Goal: Answer question/provide support

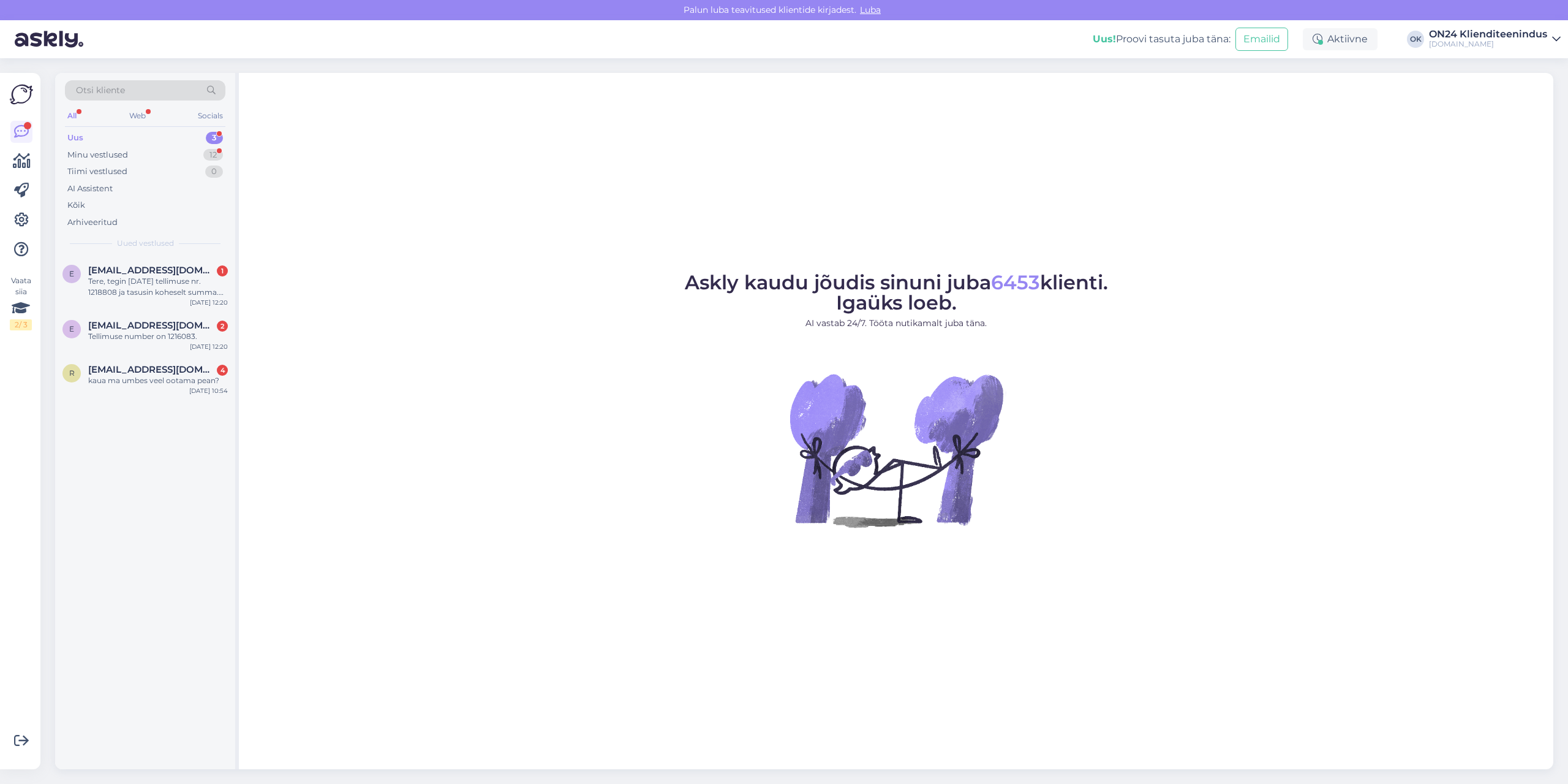
click at [116, 138] on div "Uus 3" at bounding box center [145, 137] width 161 height 17
click at [166, 331] on div "Tellimuse number on 1216083." at bounding box center [158, 336] width 140 height 11
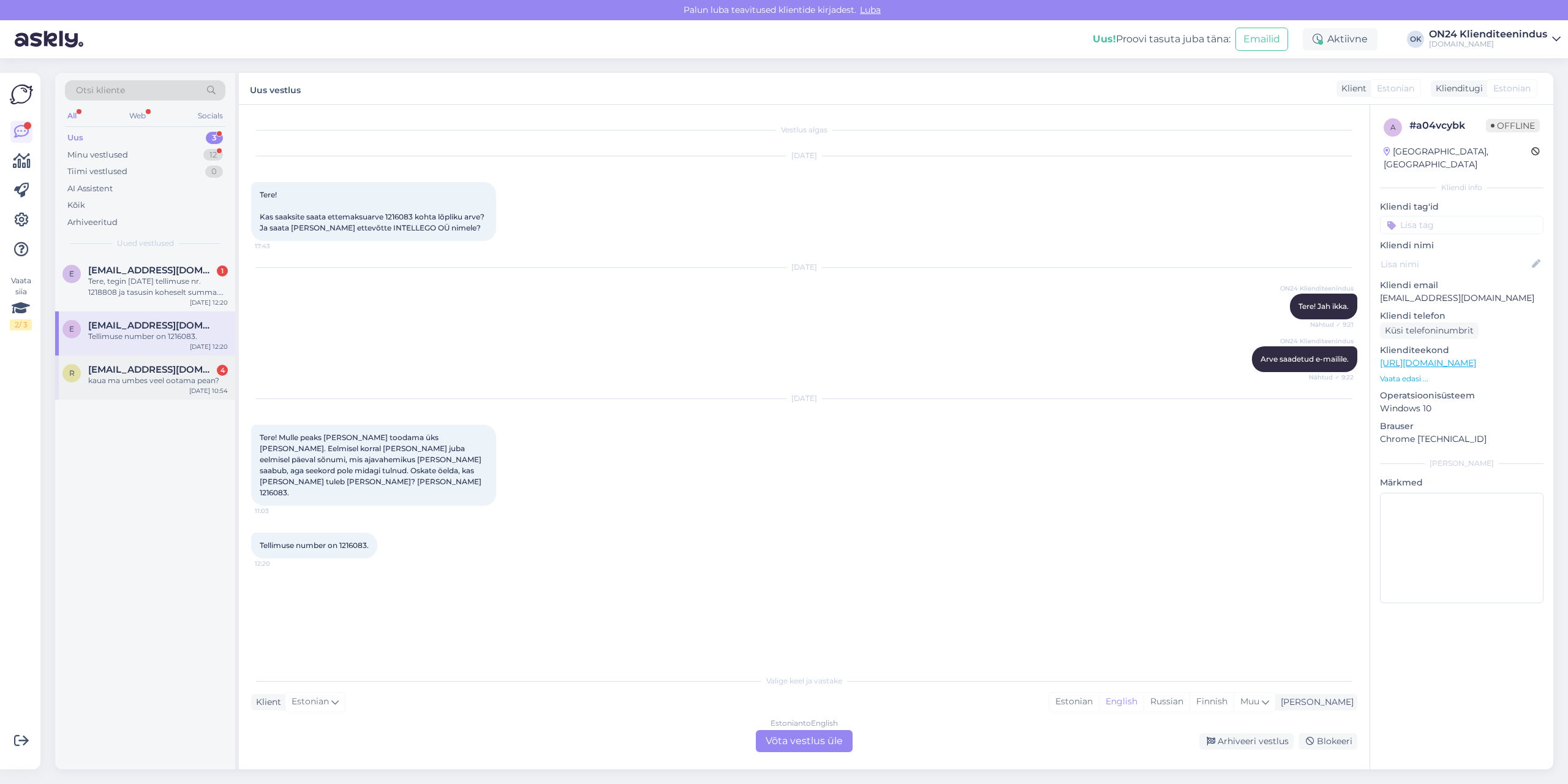
click at [155, 386] on div "r [EMAIL_ADDRESS][DOMAIN_NAME] 4 kaua ma umbes veel ootama pean? [DATE] 10:54" at bounding box center [145, 377] width 180 height 44
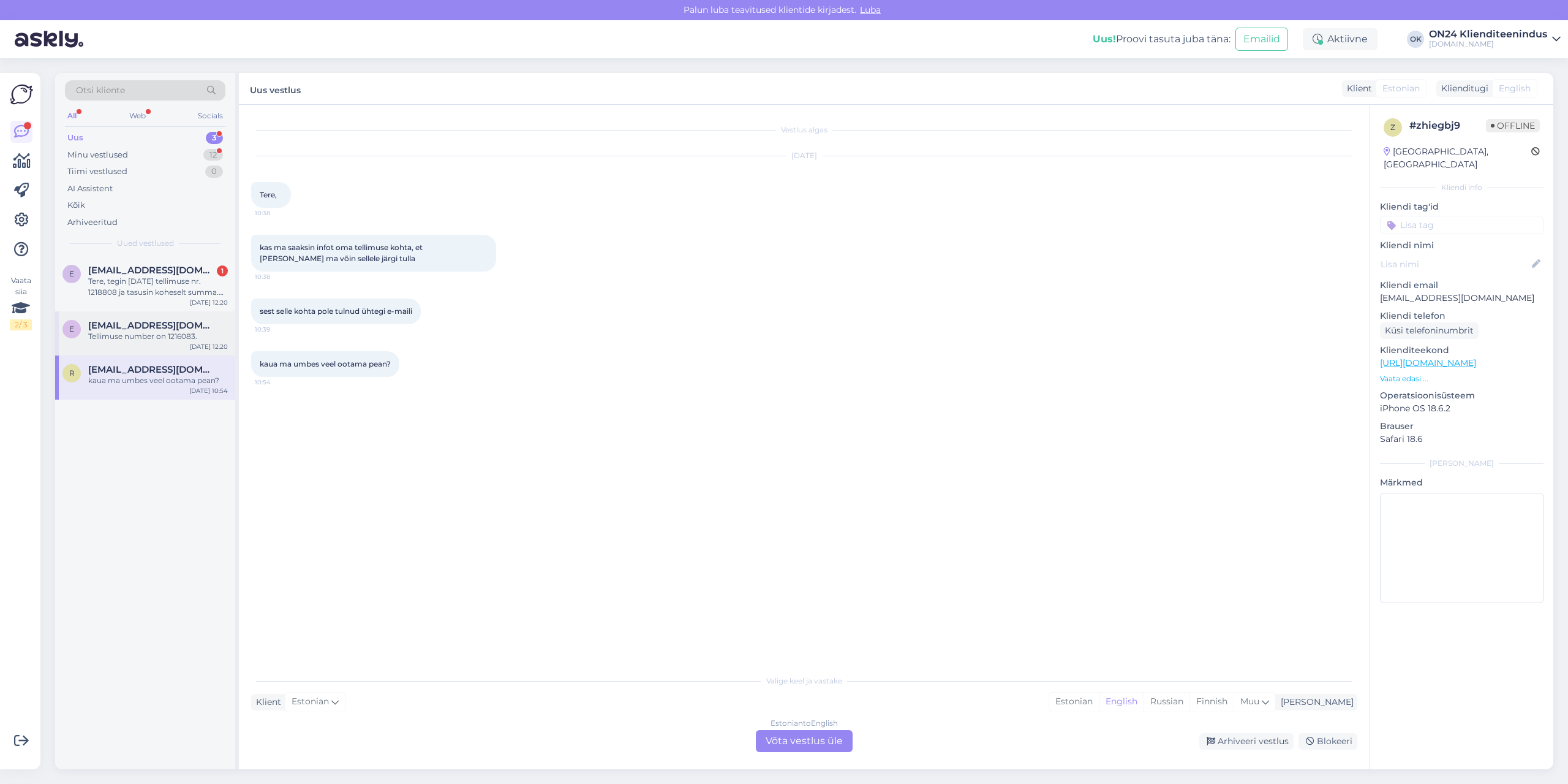
click at [151, 335] on div "Tellimuse number on 1216083." at bounding box center [158, 336] width 140 height 11
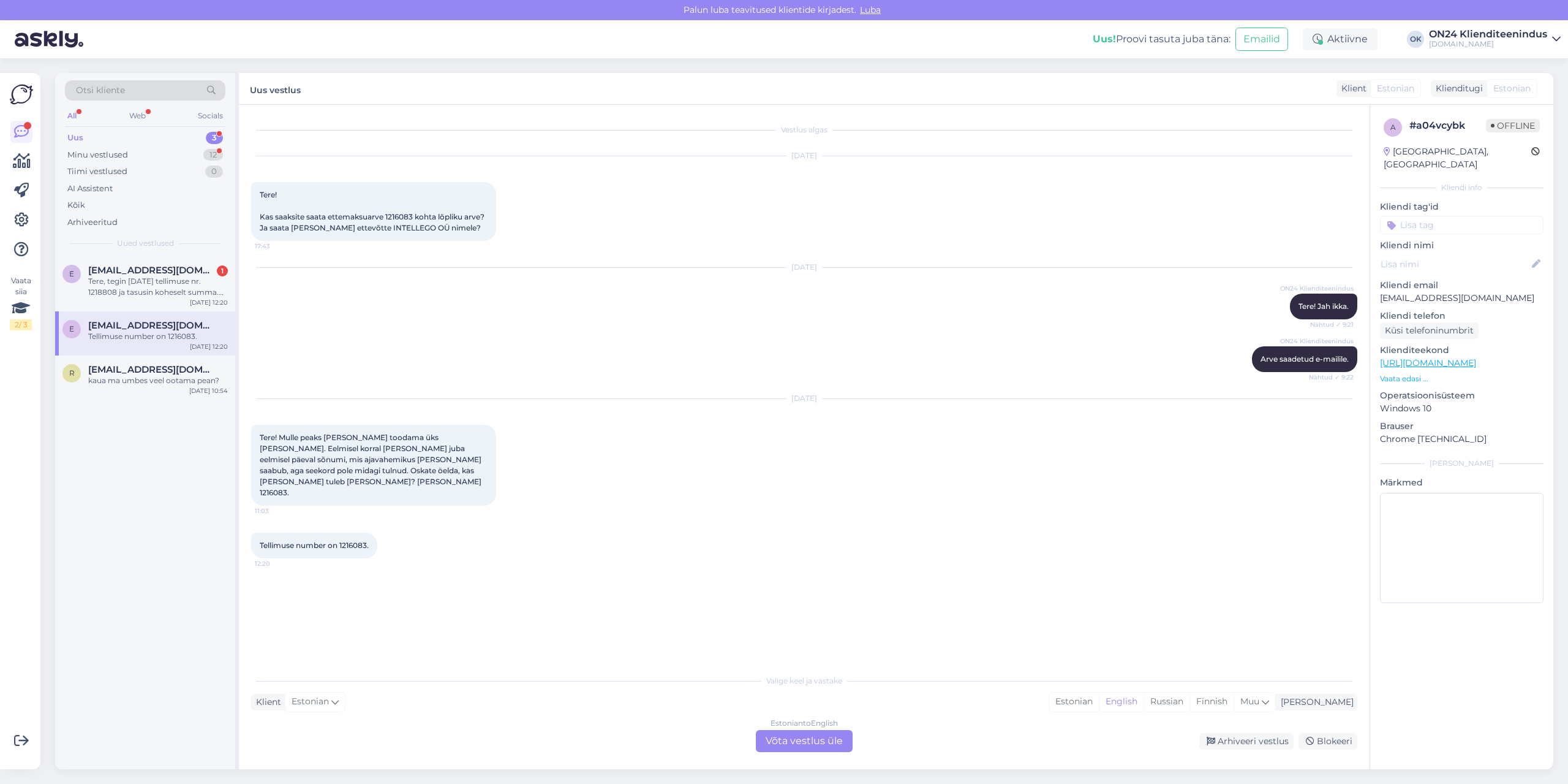
click at [400, 467] on span "Tere! Mulle peaks [PERSON_NAME] toodama üks [PERSON_NAME]. Eelmisel korral [PER…" at bounding box center [371, 465] width 224 height 65
copy div "1216083. 11:03"
click at [1263, 740] on div "Arhiveeri vestlus" at bounding box center [1246, 741] width 95 height 16
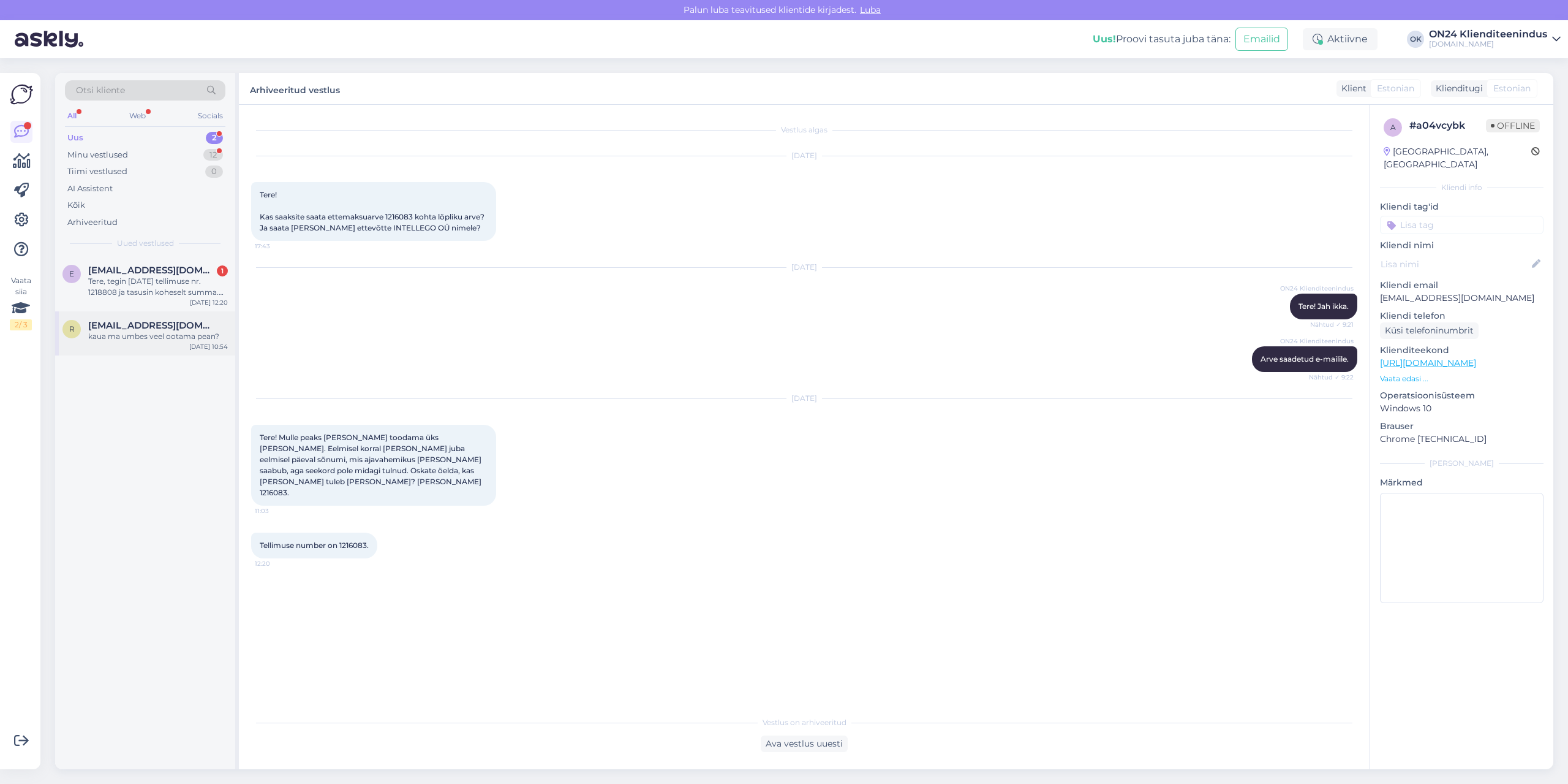
click at [129, 333] on div "kaua ma umbes veel ootama pean?" at bounding box center [158, 336] width 140 height 11
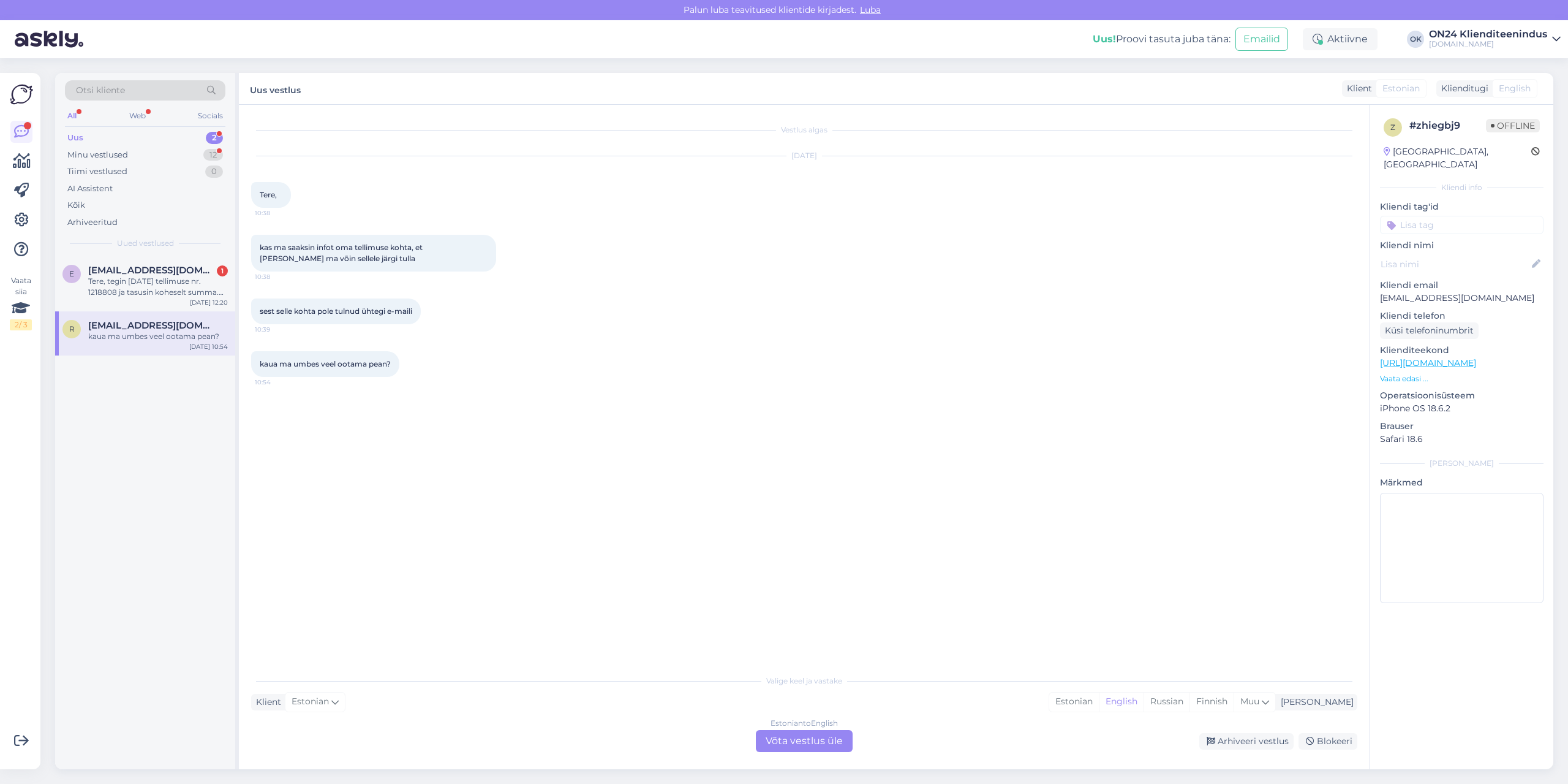
click at [1420, 292] on p "[EMAIL_ADDRESS][DOMAIN_NAME]" at bounding box center [1461, 298] width 163 height 13
copy p "[EMAIL_ADDRESS][DOMAIN_NAME]"
click at [1099, 693] on div "Estonian" at bounding box center [1074, 702] width 49 height 19
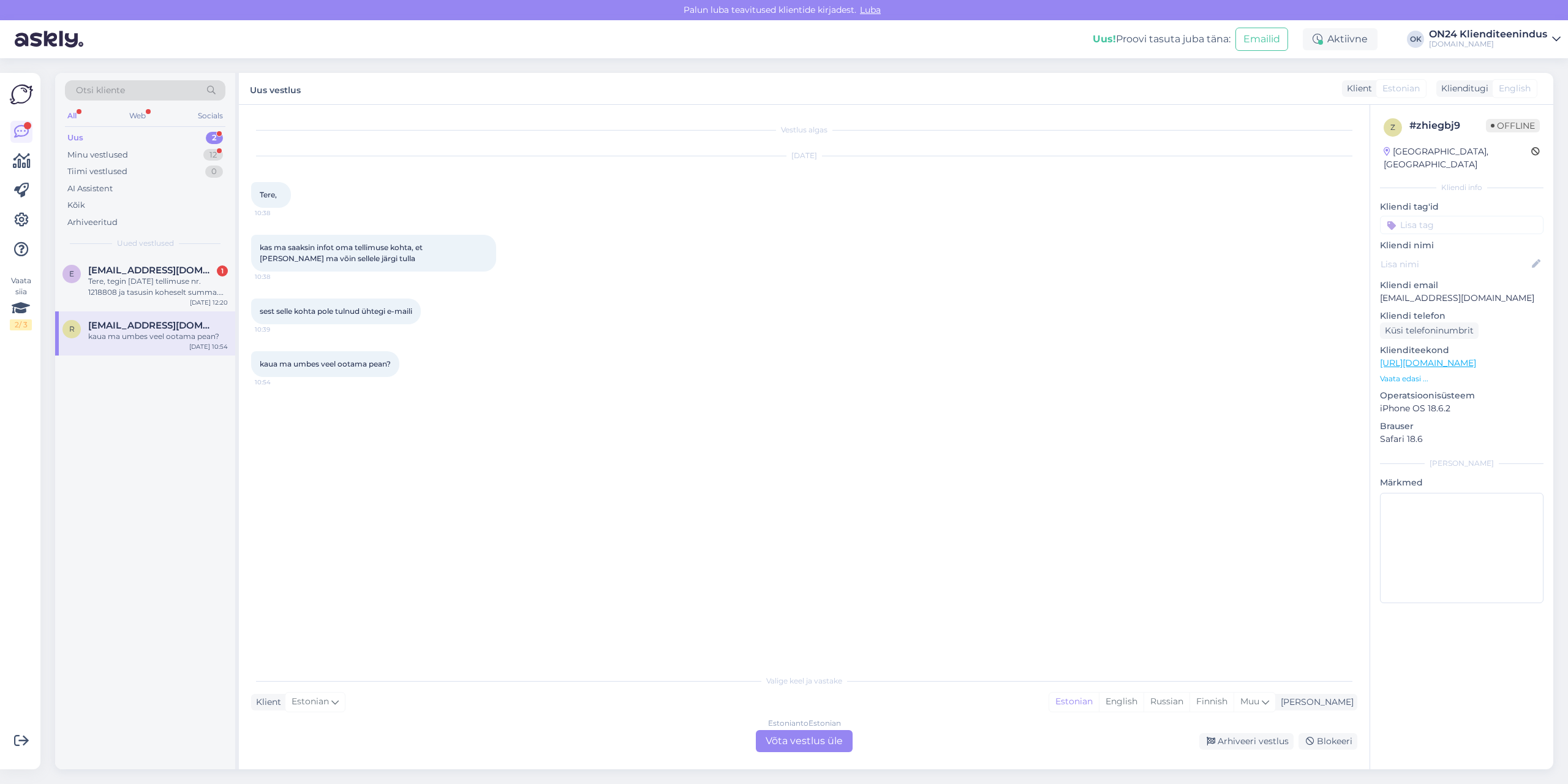
click at [779, 736] on div "Estonian to Estonian Võta vestlus üle" at bounding box center [805, 740] width 97 height 22
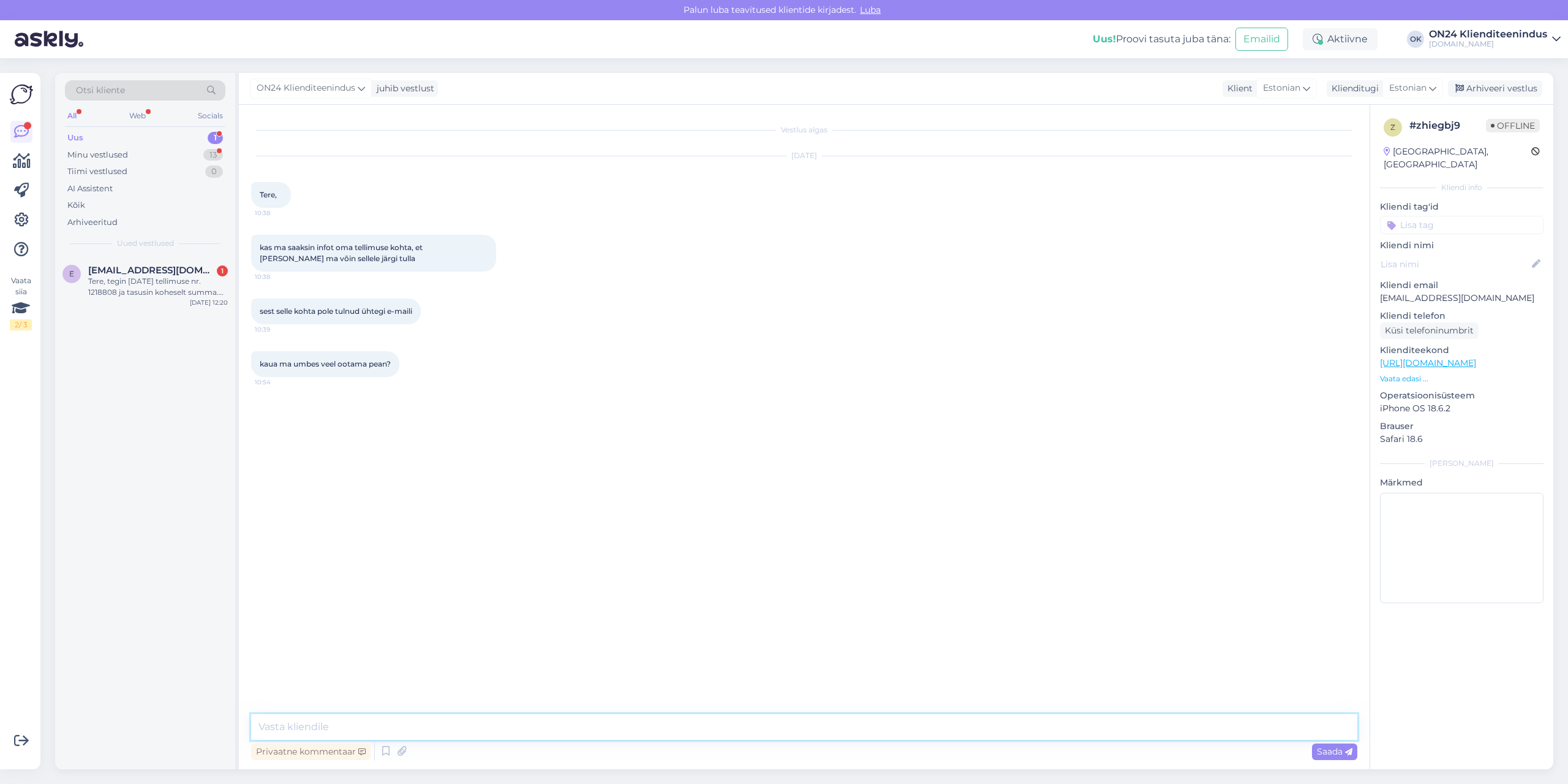
click at [779, 733] on textarea at bounding box center [804, 727] width 1106 height 26
type textarea "Tere. Mis tellimuse number?"
click at [186, 285] on div "Tere, tegin [DATE] tellimuse nr. 1218808 ja tasusin koheselt summa. Kodulehel […" at bounding box center [158, 286] width 140 height 22
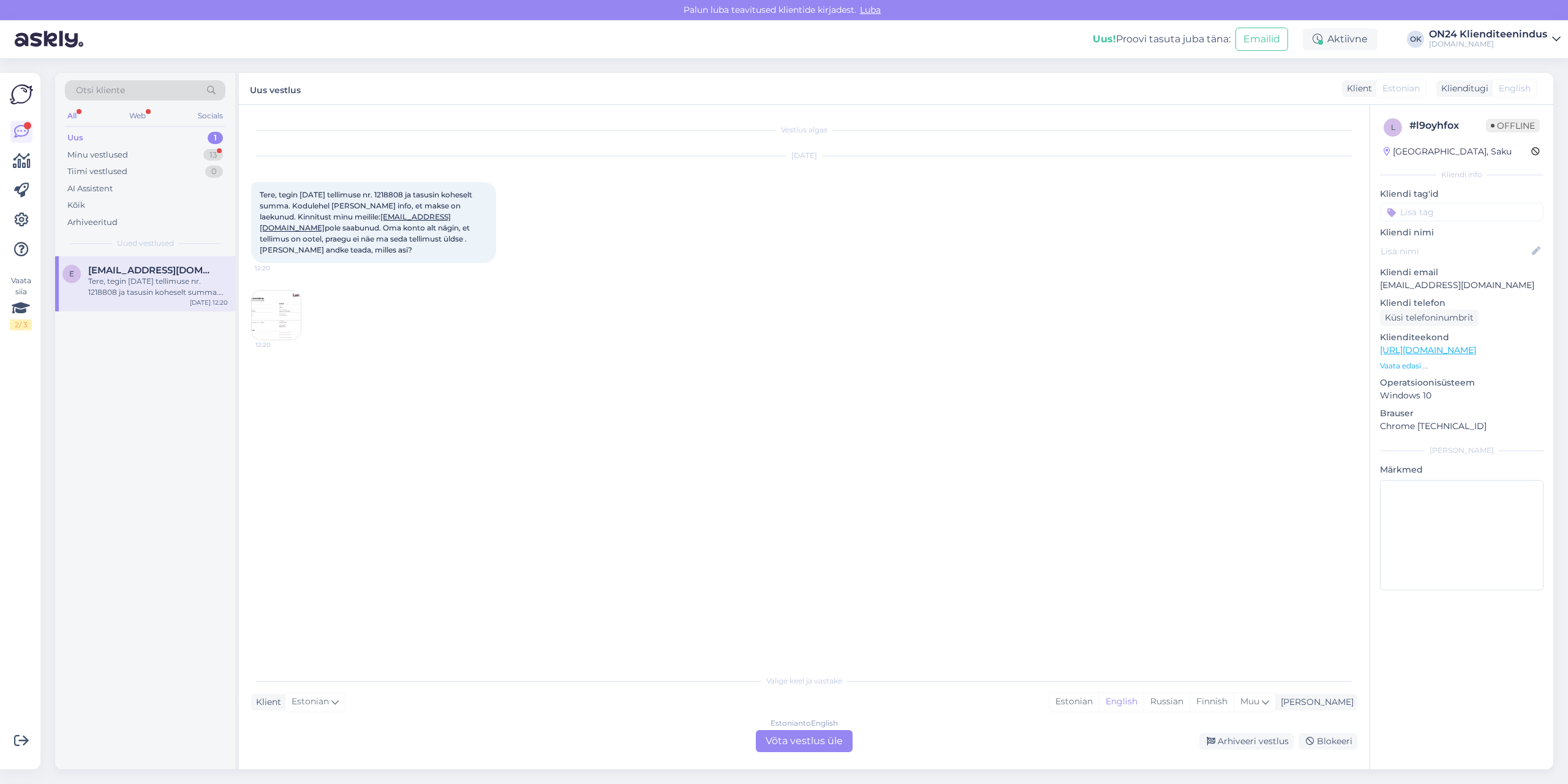
click at [397, 193] on span "Tere, tegin [DATE] tellimuse nr. 1218808 ja tasusin koheselt summa. Kodulehel […" at bounding box center [366, 222] width 214 height 65
copy span "1218808"
drag, startPoint x: 1127, startPoint y: 699, endPoint x: 1114, endPoint y: 697, distance: 13.2
click at [1099, 699] on div "Estonian" at bounding box center [1074, 702] width 49 height 19
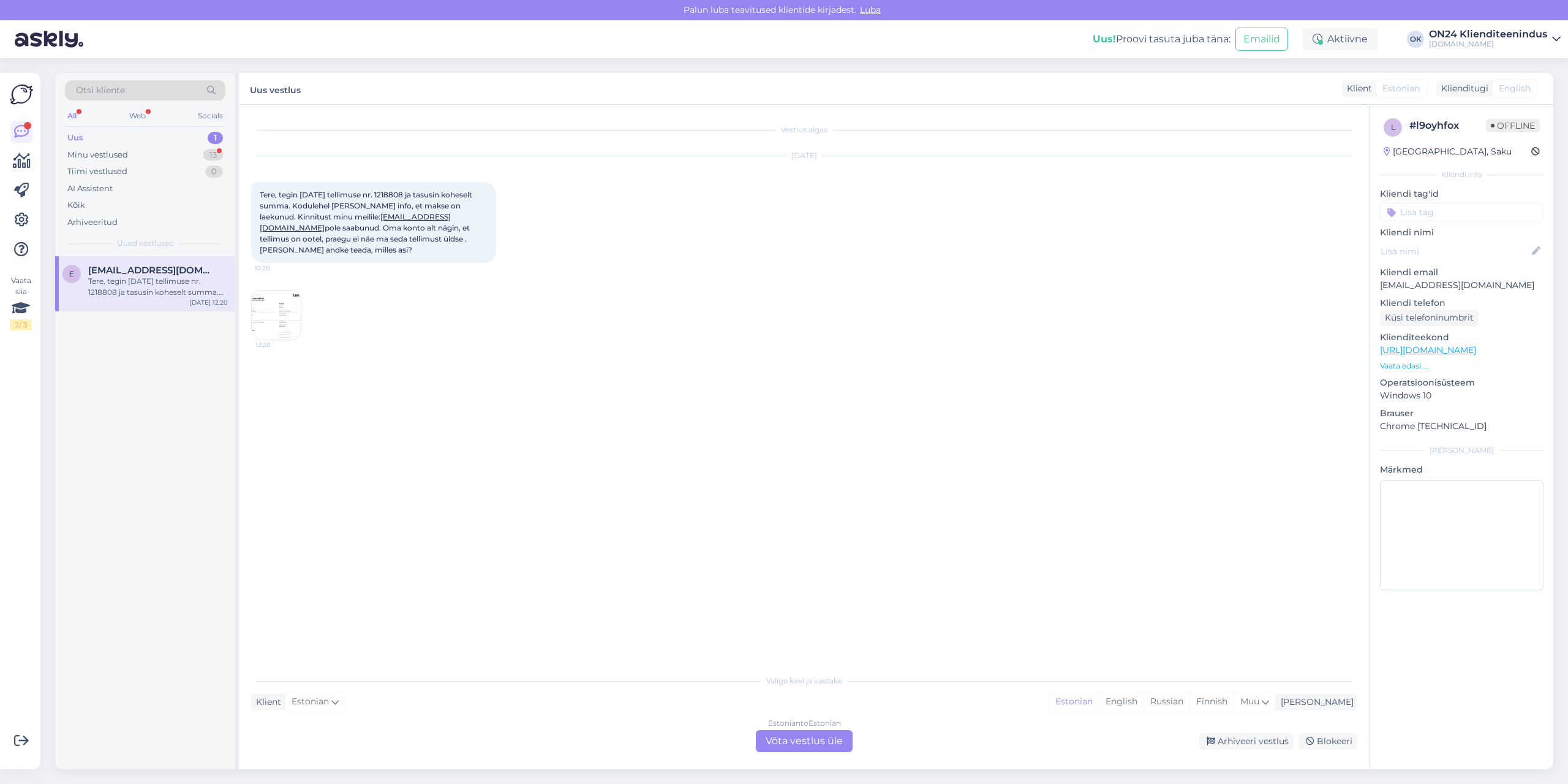
click at [800, 736] on div "Estonian to Estonian Võta vestlus üle" at bounding box center [805, 740] width 97 height 22
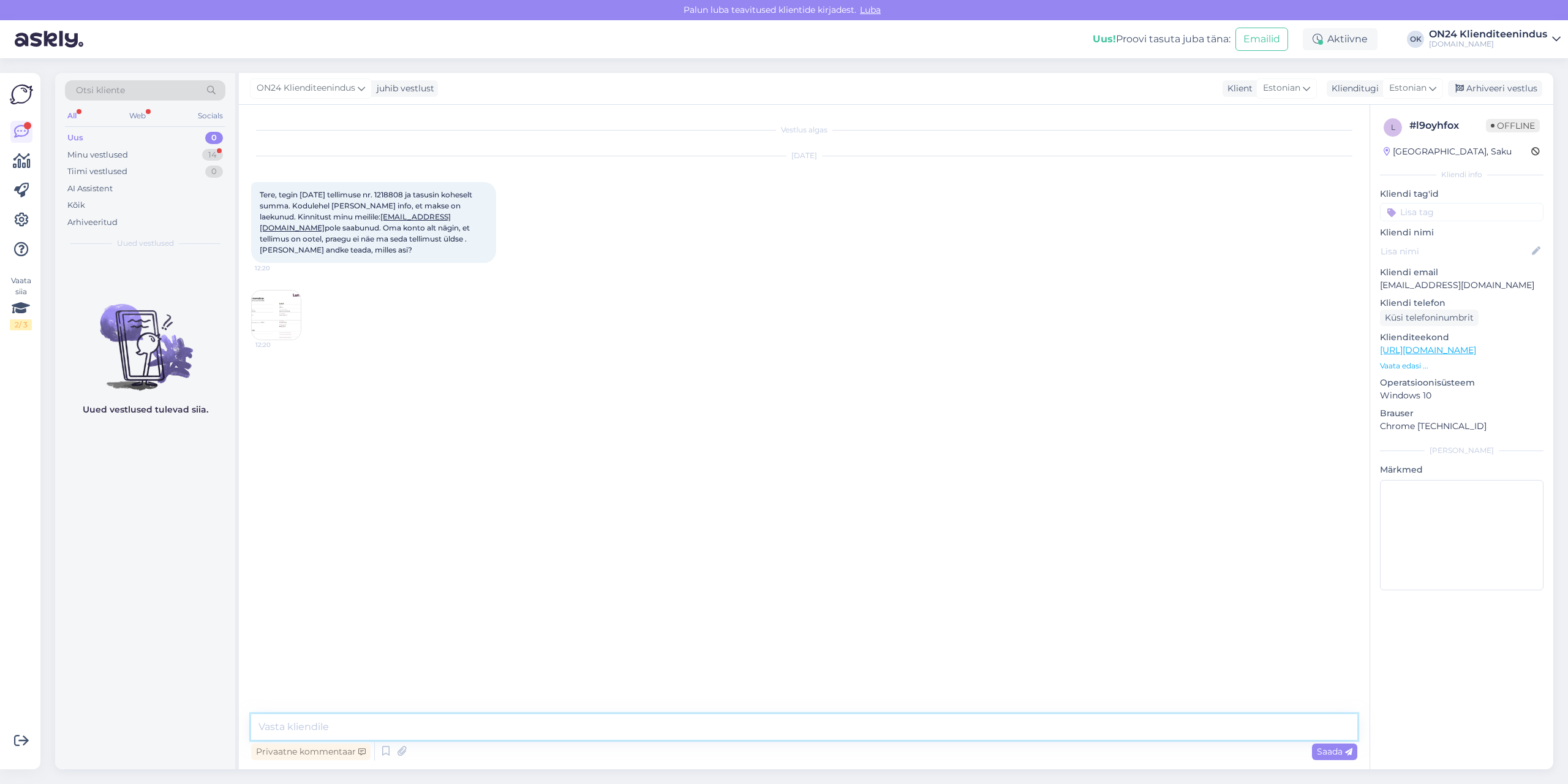
click at [790, 728] on textarea at bounding box center [804, 727] width 1106 height 26
paste textarea "Tellimus jõuab ON24 logistikakeskusesse [DATE]. Kullerfirma Venipak saadab Teil…"
type textarea "Tere. Tellimus jõuab ON24 logistikakeskusesse [DATE]. Kullerfirma Venipak saada…"
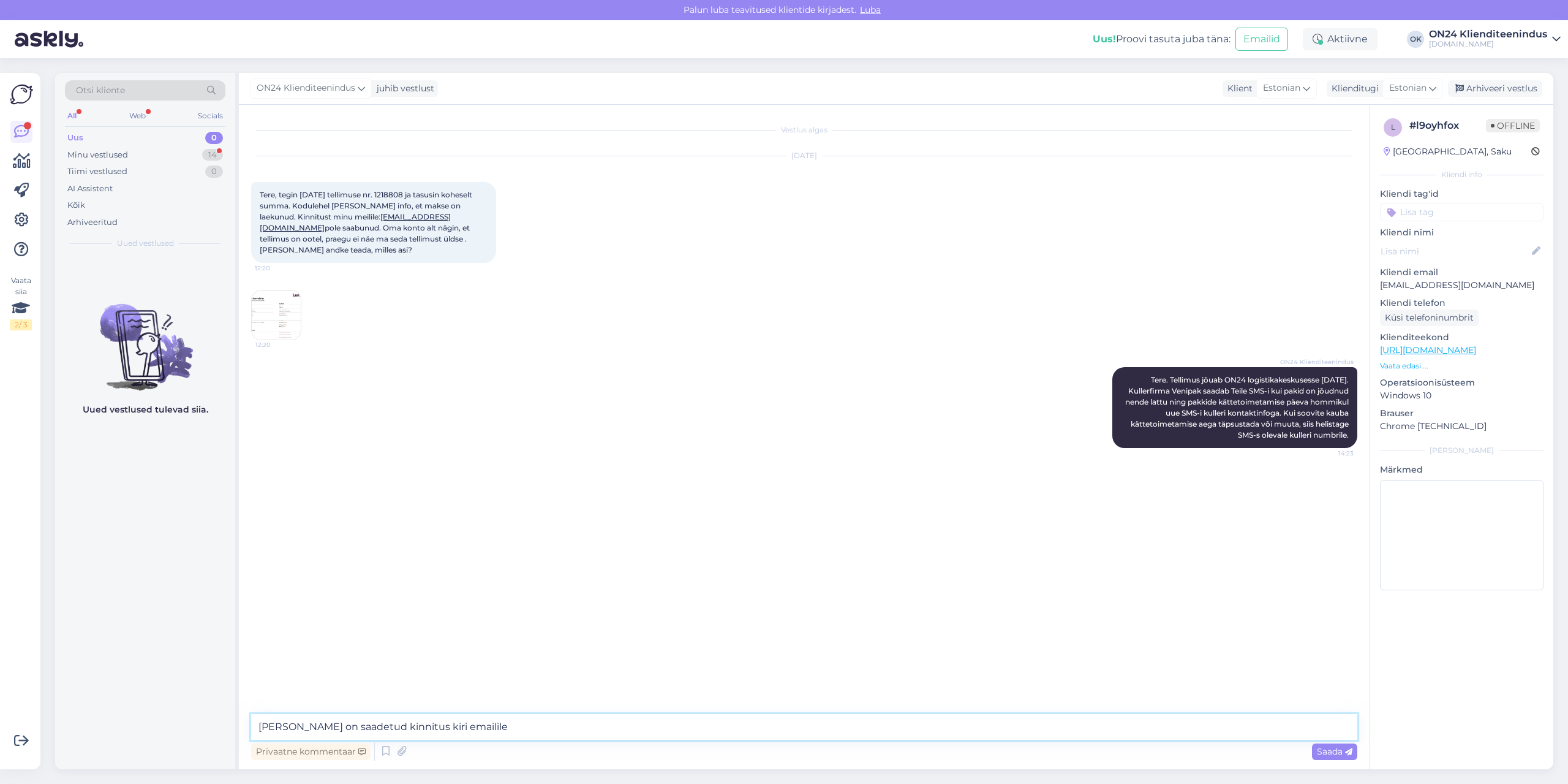
click at [565, 723] on textarea "[PERSON_NAME] on saadetud kinnitus kiri emailile" at bounding box center [804, 727] width 1106 height 26
paste textarea "[EMAIL_ADDRESS][DOMAIN_NAME]"
type textarea "[PERSON_NAME] on saadetud kinnitus kiri emailile [EMAIL_ADDRESS][DOMAIN_NAME]."
click at [1336, 752] on span "Saada" at bounding box center [1335, 752] width 36 height 11
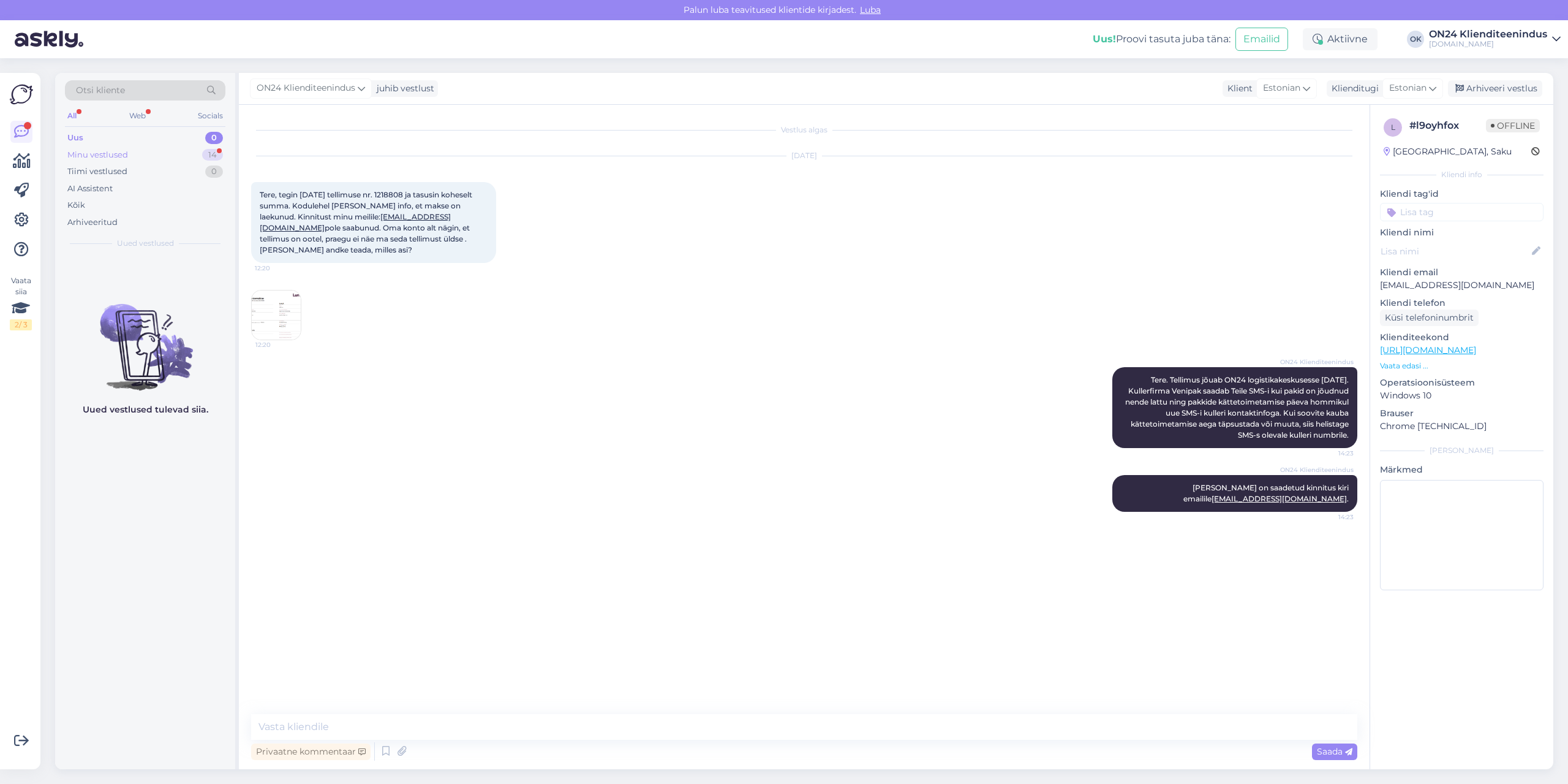
click at [201, 155] on div "Minu vestlused 14" at bounding box center [145, 154] width 161 height 17
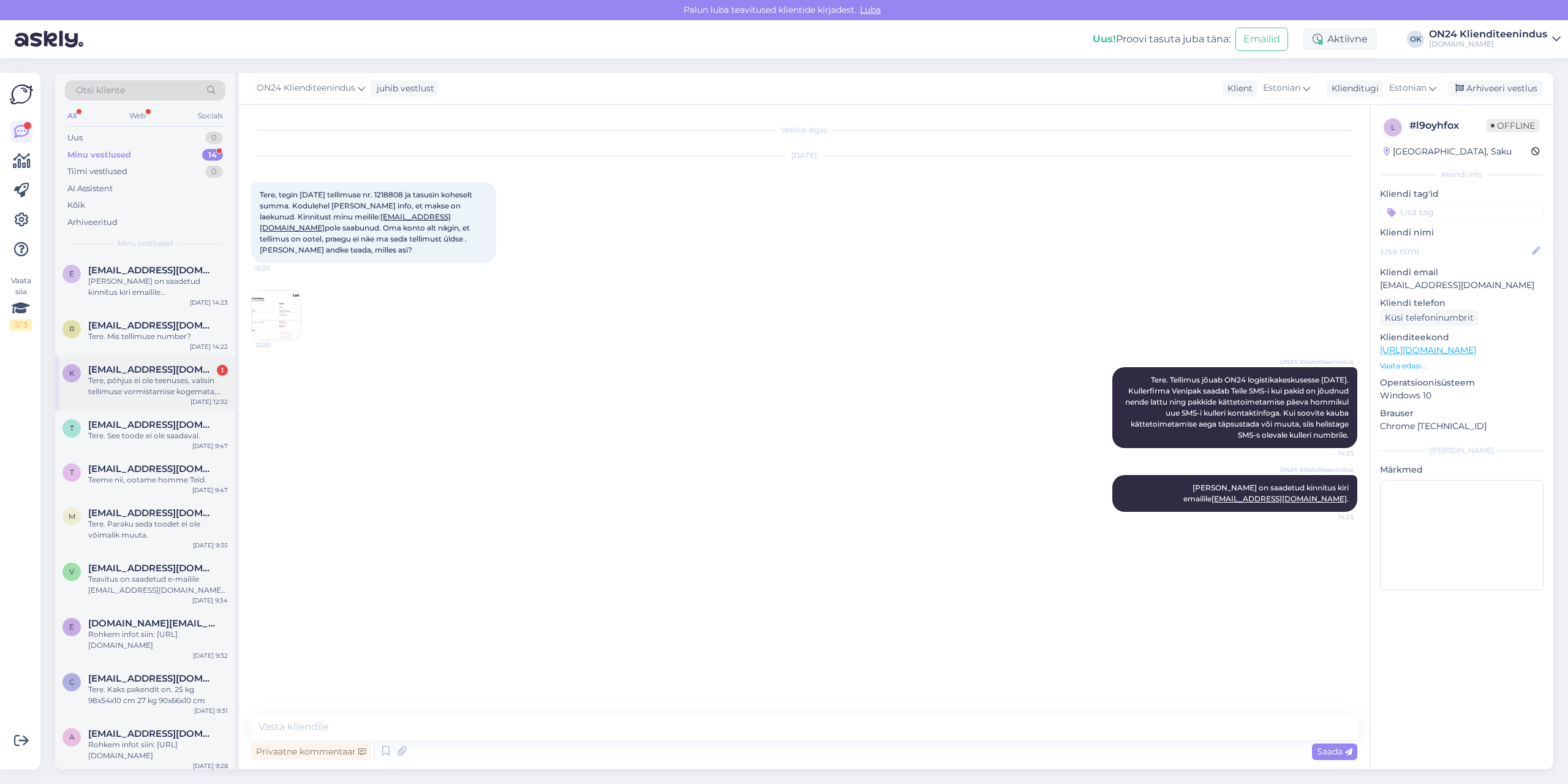
click at [162, 391] on div "Tere, põhjus ei ole teenuses, valisin tellimuse vormistamise kogemata, tahaksin…" at bounding box center [158, 386] width 140 height 22
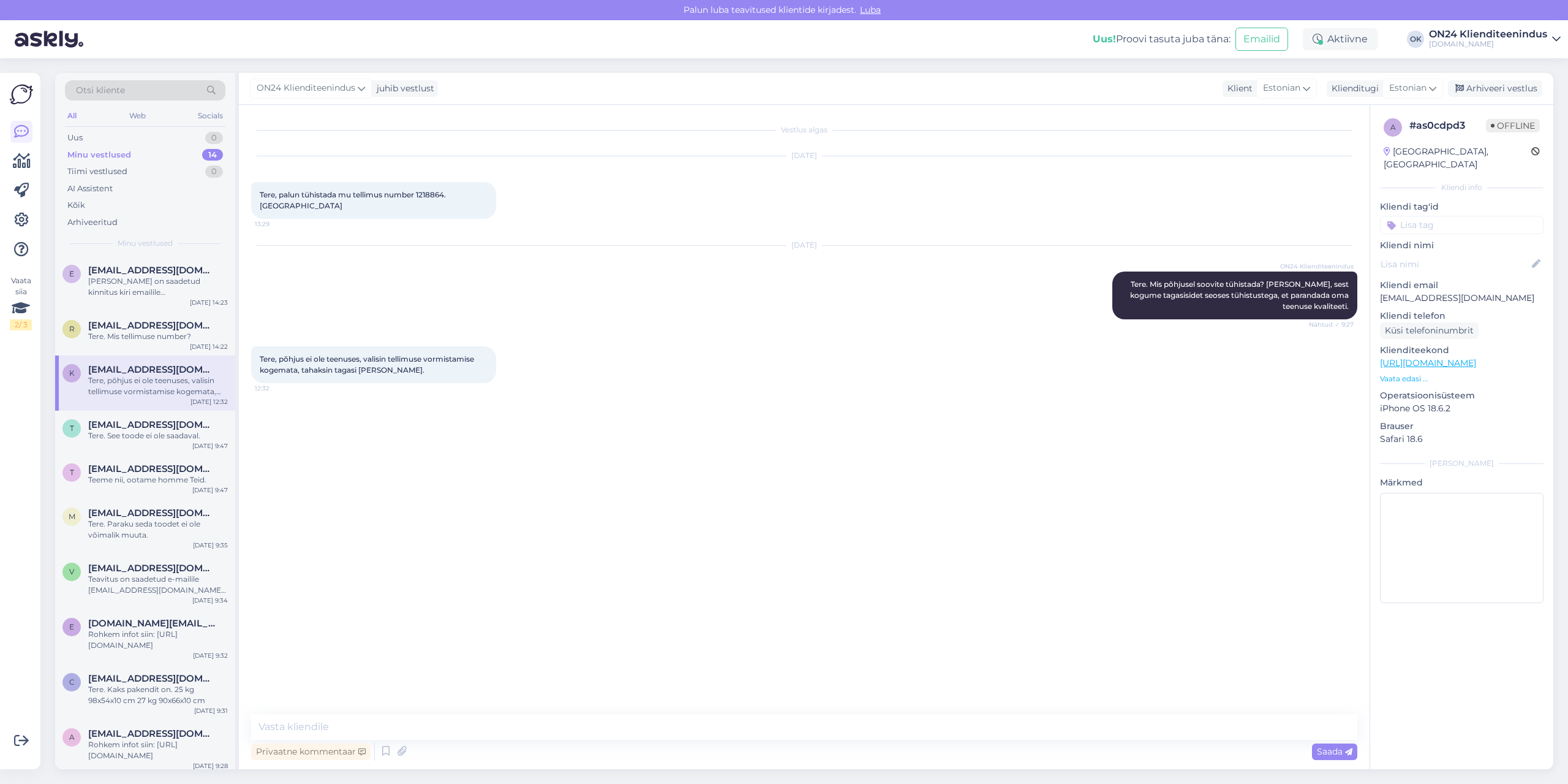
click at [1450, 292] on p "[EMAIL_ADDRESS][DOMAIN_NAME]" at bounding box center [1461, 298] width 163 height 13
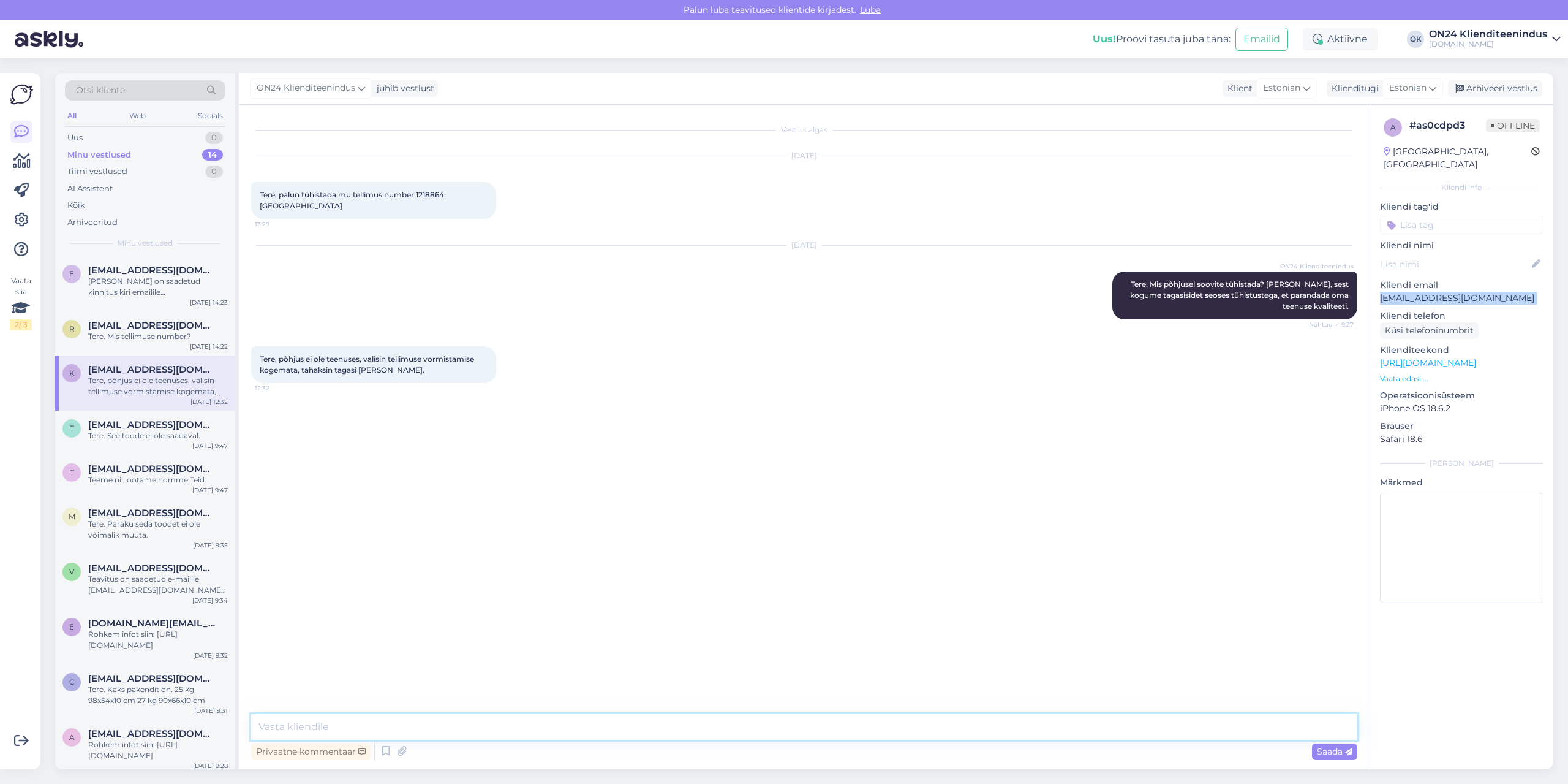
click at [572, 736] on textarea at bounding box center [804, 727] width 1106 height 26
type textarea "Tellimus tühistatud."
